Goal: Navigation & Orientation: Find specific page/section

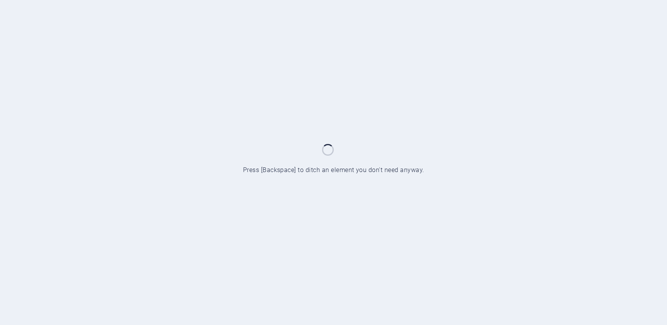
click at [257, 153] on div at bounding box center [333, 162] width 667 height 325
click at [337, 149] on div at bounding box center [333, 162] width 667 height 325
click at [285, 185] on div at bounding box center [333, 162] width 667 height 325
